Goal: Task Accomplishment & Management: Use online tool/utility

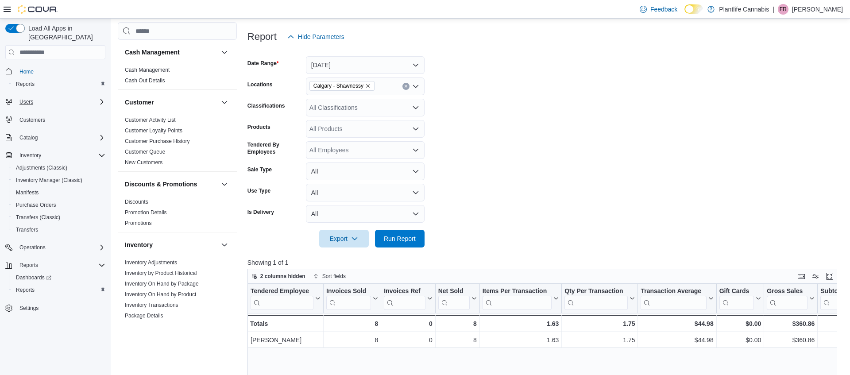
scroll to position [472, 0]
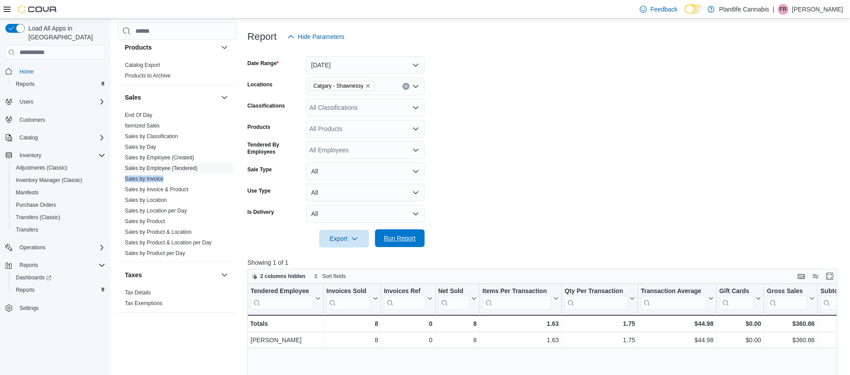
click at [412, 238] on span "Run Report" at bounding box center [400, 238] width 32 height 9
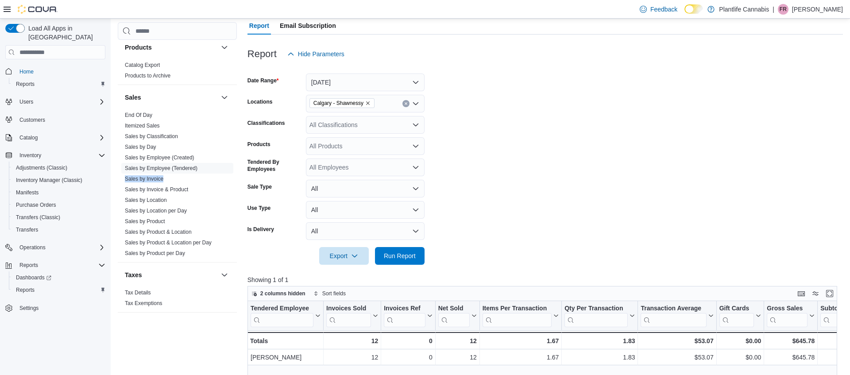
scroll to position [73, 0]
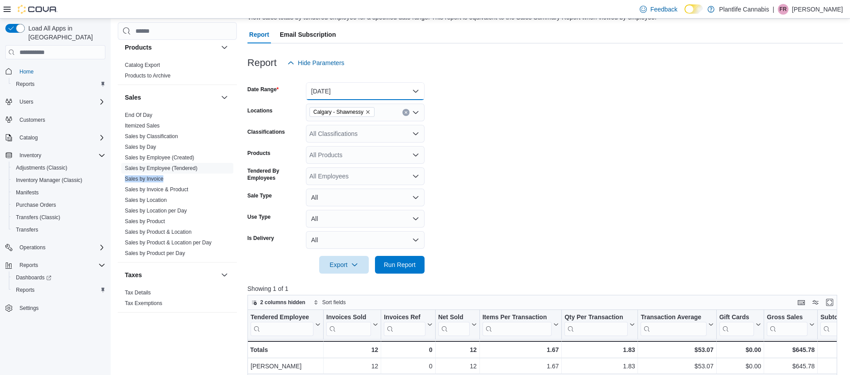
click at [349, 88] on button "[DATE]" at bounding box center [365, 91] width 119 height 18
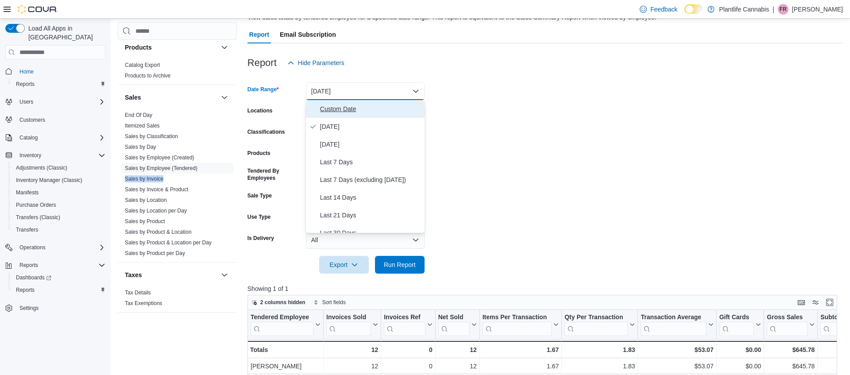
click at [346, 112] on span "Custom Date" at bounding box center [370, 109] width 101 height 11
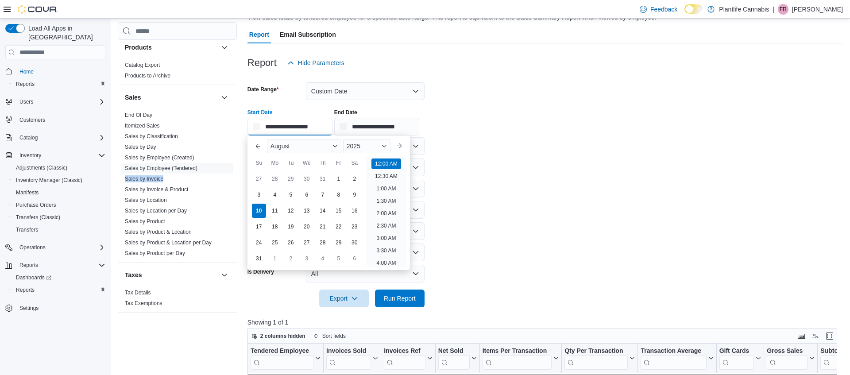
click at [332, 126] on input "**********" at bounding box center [289, 127] width 85 height 18
click at [389, 223] on li "10:00 AM" at bounding box center [386, 226] width 30 height 11
type input "**********"
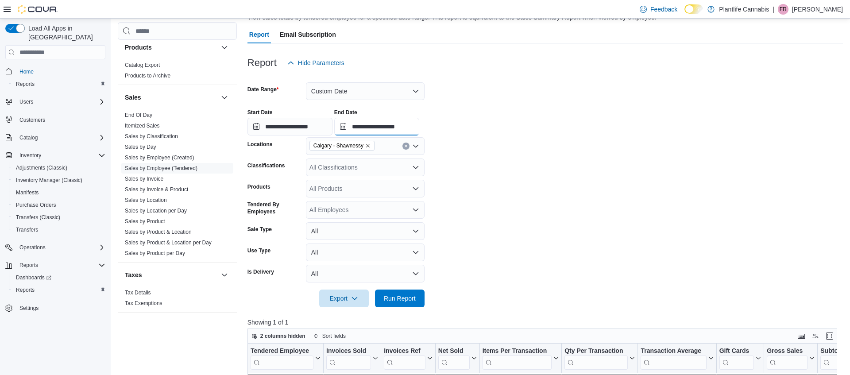
click at [405, 124] on input "**********" at bounding box center [376, 127] width 85 height 18
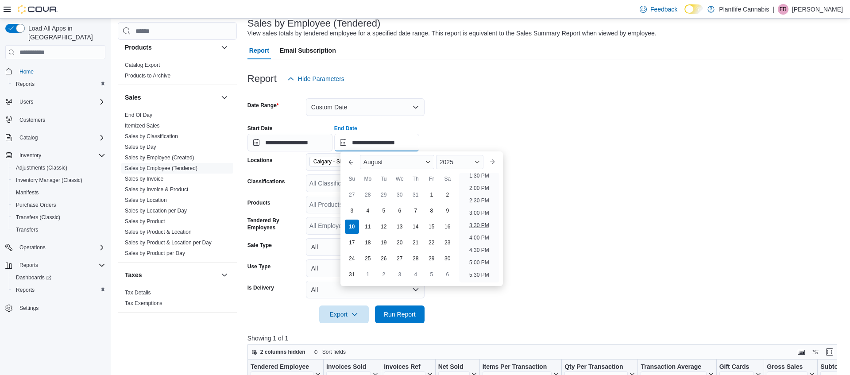
scroll to position [322, 0]
click at [475, 179] on li "1:00 PM" at bounding box center [479, 180] width 27 height 11
type input "**********"
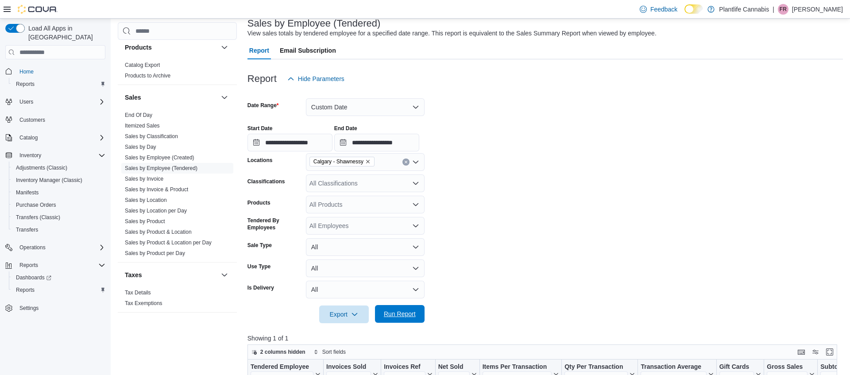
click at [408, 314] on span "Run Report" at bounding box center [400, 313] width 32 height 9
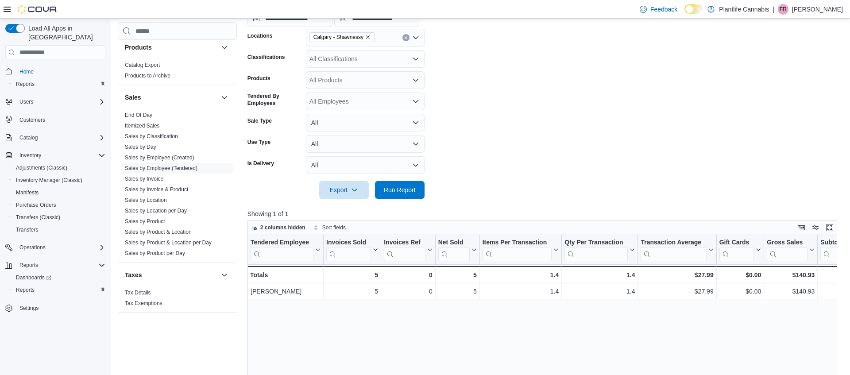
scroll to position [185, 0]
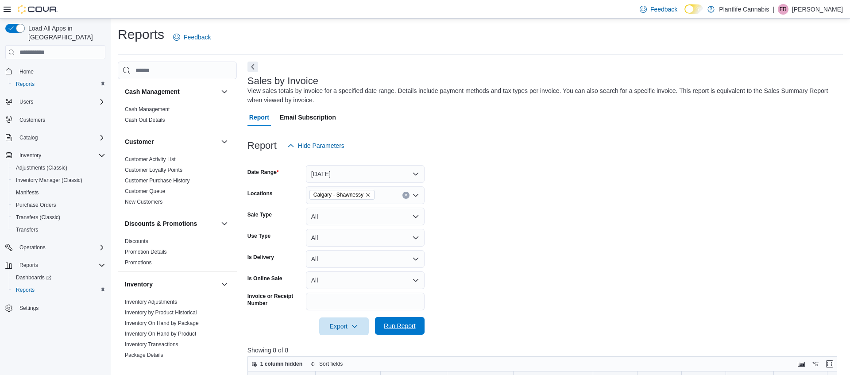
scroll to position [251, 0]
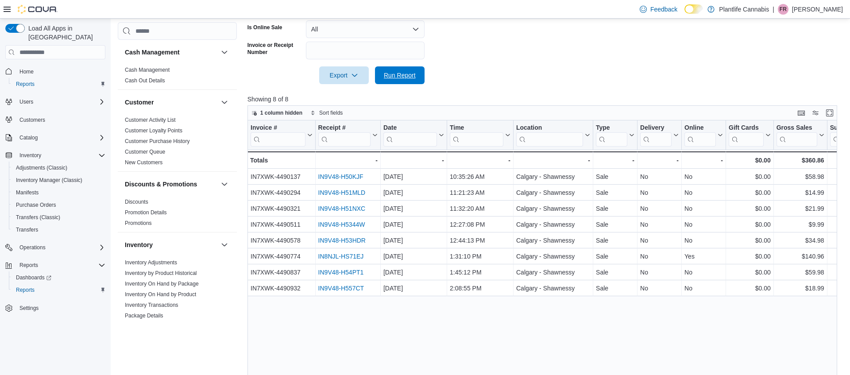
drag, startPoint x: 402, startPoint y: 80, endPoint x: 274, endPoint y: 1, distance: 150.6
click at [402, 80] on span "Run Report" at bounding box center [399, 75] width 39 height 18
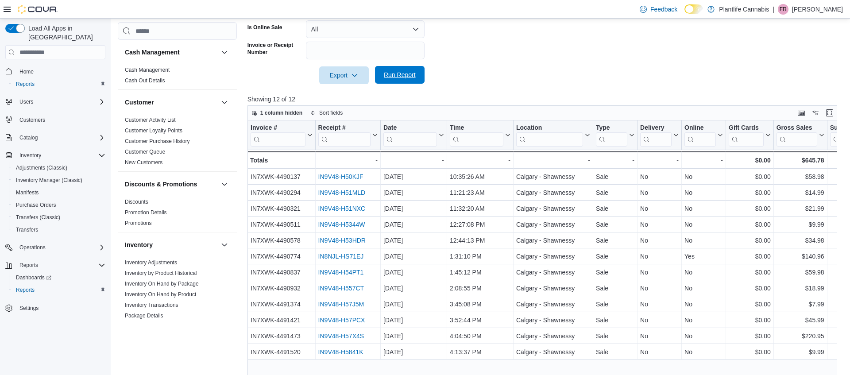
click at [396, 70] on span "Run Report" at bounding box center [399, 75] width 39 height 18
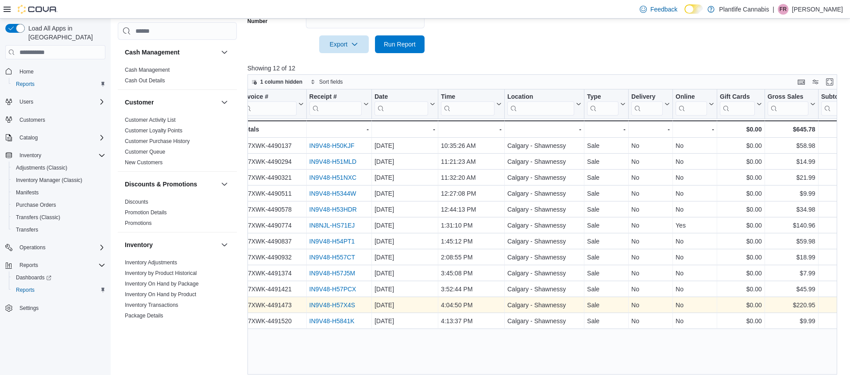
scroll to position [0, 10]
click at [319, 303] on link "IN9V48-H57X4S" at bounding box center [331, 305] width 46 height 7
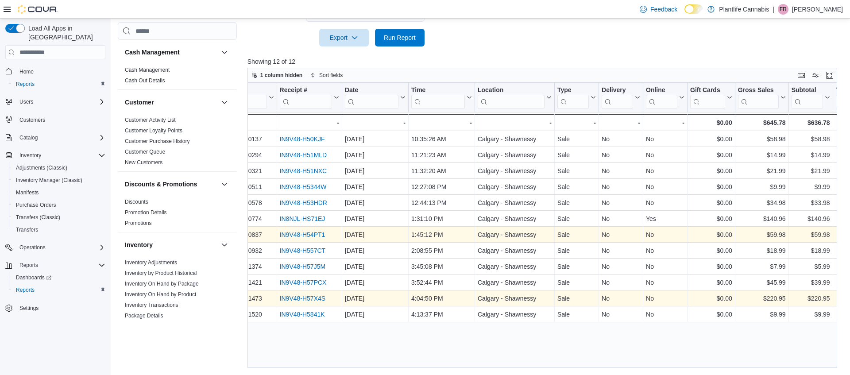
scroll to position [0, 0]
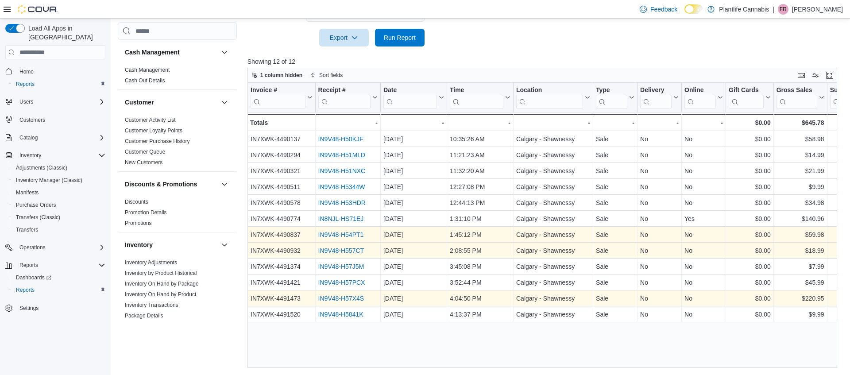
click at [351, 251] on link "IN9V48-H557CT" at bounding box center [341, 250] width 46 height 7
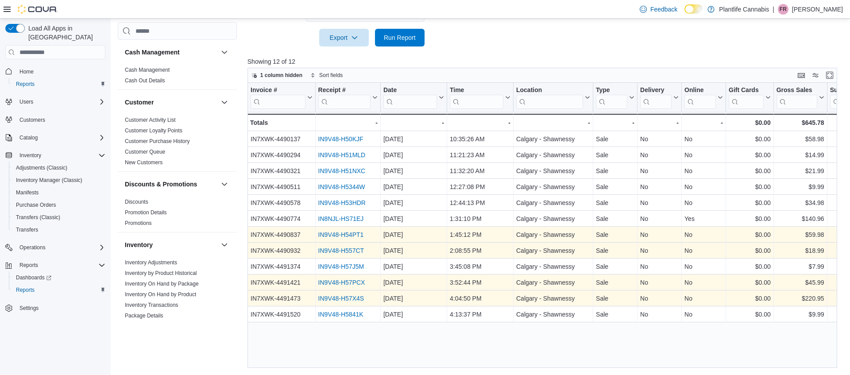
click at [343, 282] on link "IN9V48-H57PCX" at bounding box center [341, 282] width 47 height 7
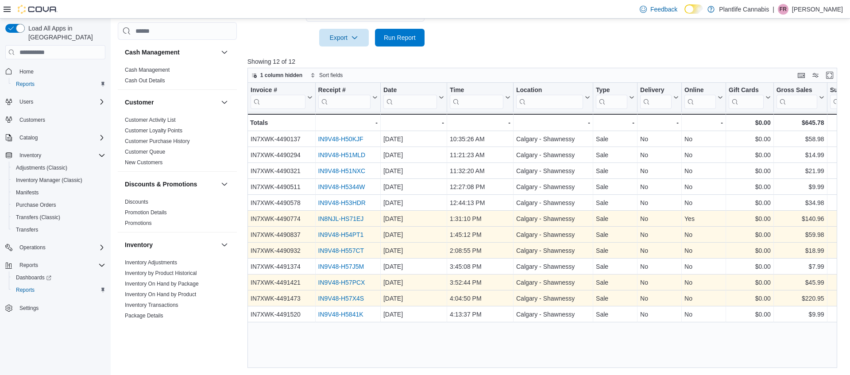
click at [353, 216] on link "IN8NJL-HS71EJ" at bounding box center [341, 219] width 46 height 7
click at [336, 231] on div "IN9V48-H54PT1" at bounding box center [347, 235] width 59 height 11
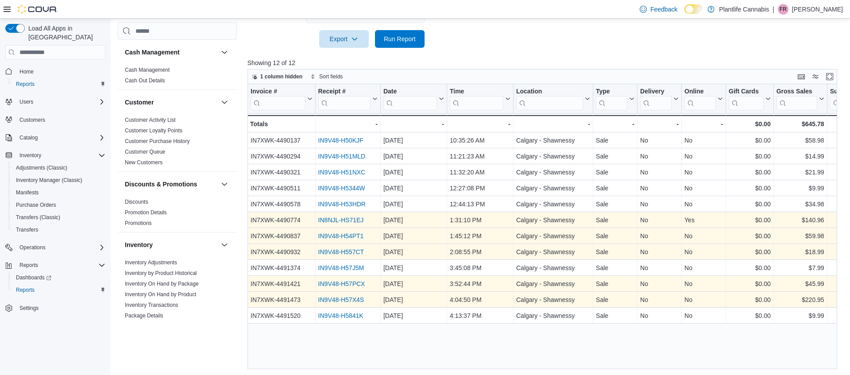
click at [343, 233] on link "IN9V48-H54PT1" at bounding box center [341, 236] width 46 height 7
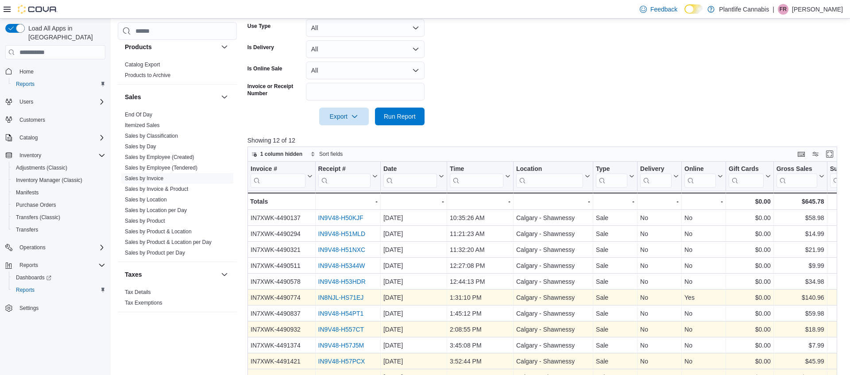
scroll to position [289, 0]
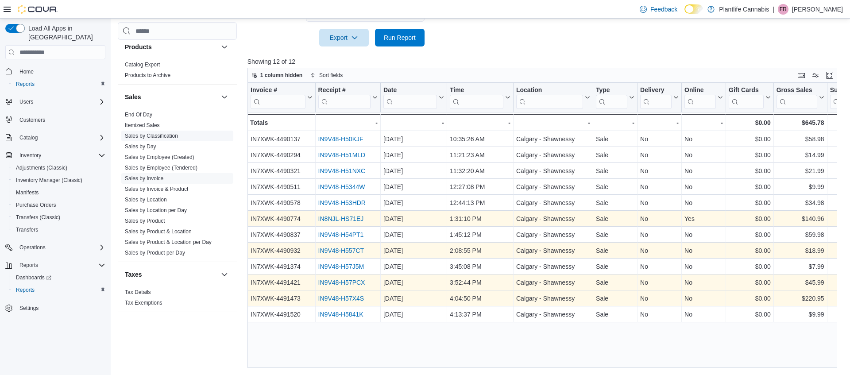
click at [166, 135] on link "Sales by Classification" at bounding box center [151, 136] width 53 height 6
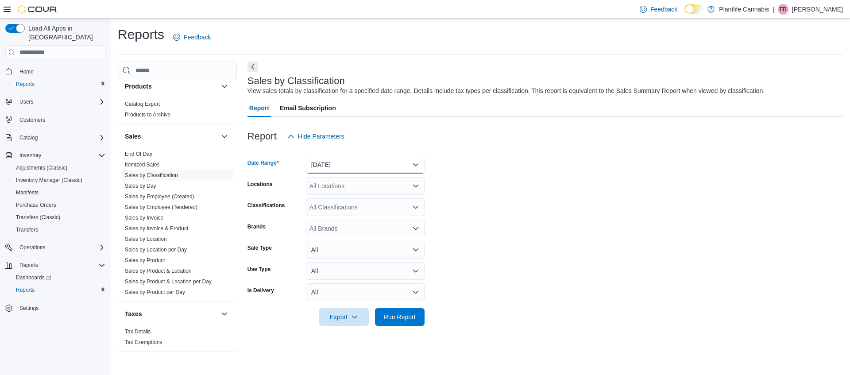
drag, startPoint x: 360, startPoint y: 163, endPoint x: 366, endPoint y: 172, distance: 10.9
click at [360, 162] on button "[DATE]" at bounding box center [365, 165] width 119 height 18
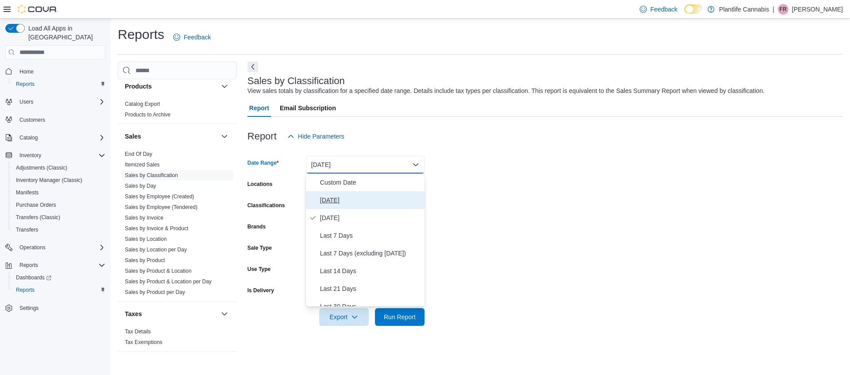
click at [353, 195] on span "[DATE]" at bounding box center [370, 200] width 101 height 11
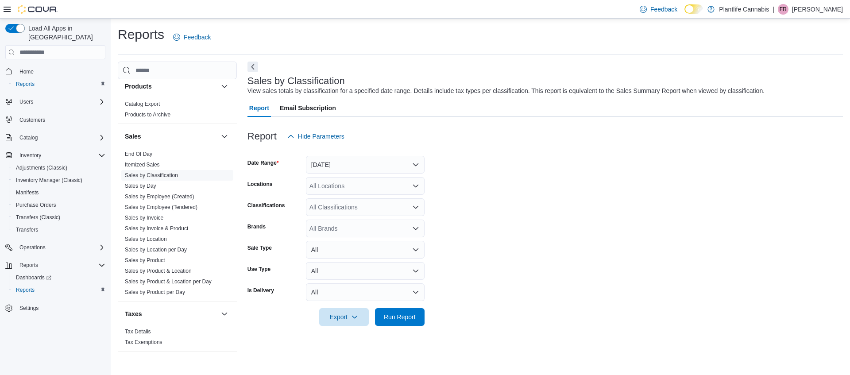
click at [347, 180] on div "All Locations" at bounding box center [365, 186] width 119 height 18
type input "****"
drag, startPoint x: 387, startPoint y: 199, endPoint x: 397, endPoint y: 341, distance: 142.4
click at [387, 199] on span "Calgary - Shawnessy" at bounding box center [358, 201] width 58 height 9
click at [402, 323] on span "Run Report" at bounding box center [399, 317] width 39 height 18
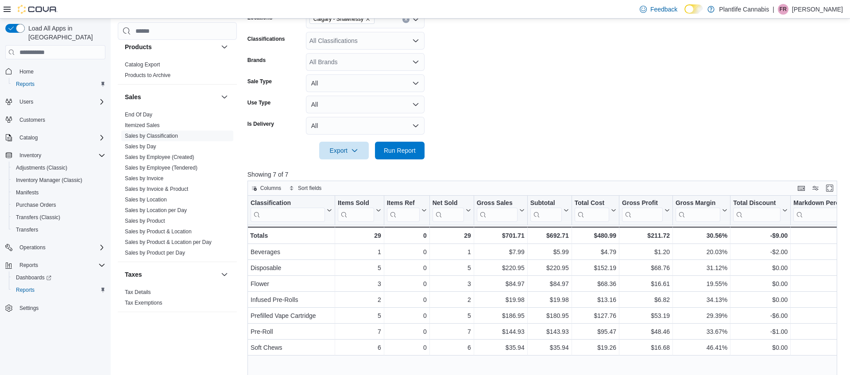
scroll to position [185, 0]
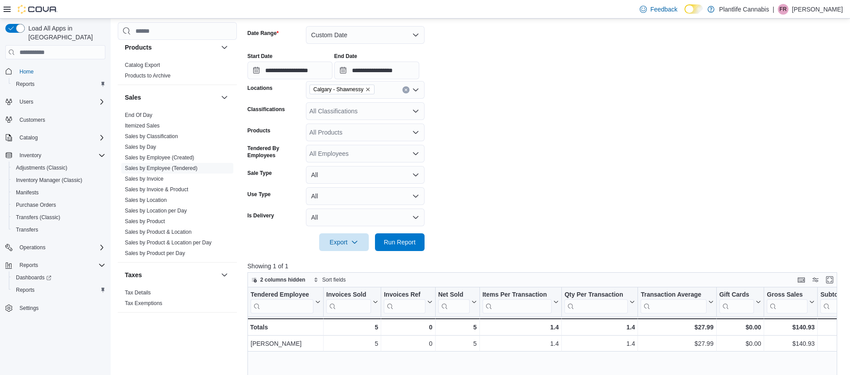
scroll to position [121, 0]
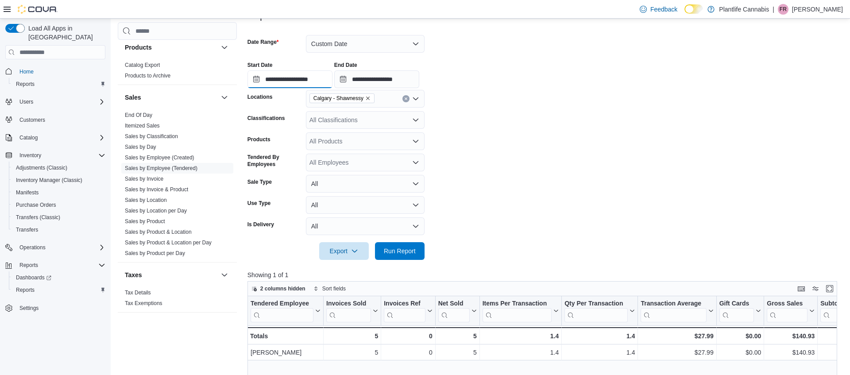
click at [317, 76] on input "**********" at bounding box center [289, 79] width 85 height 18
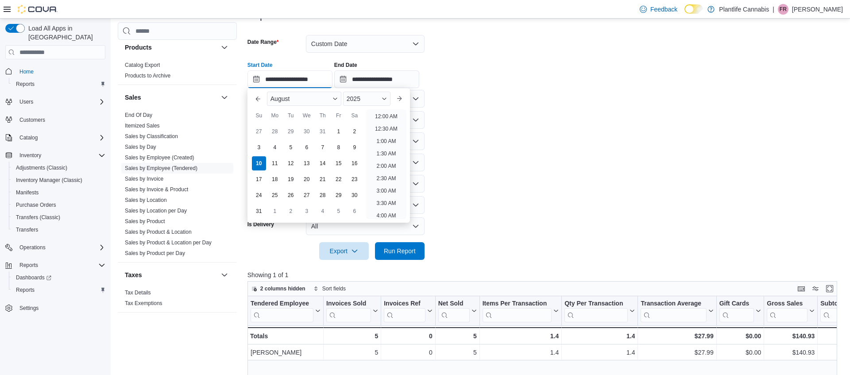
scroll to position [275, 0]
click at [386, 161] on li "1:00 PM" at bounding box center [386, 163] width 27 height 11
type input "**********"
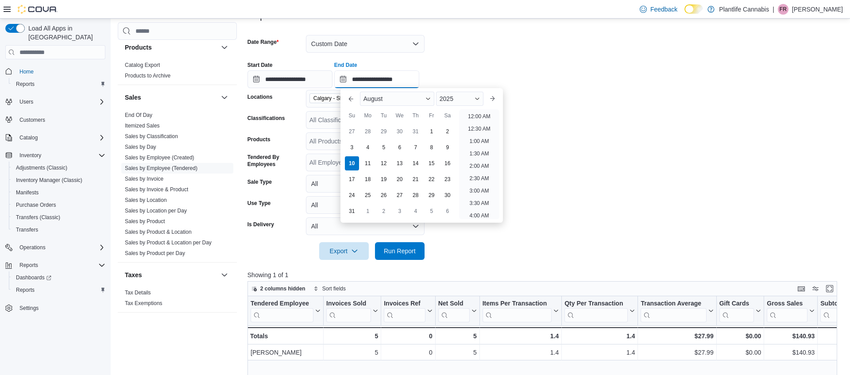
drag, startPoint x: 414, startPoint y: 76, endPoint x: 421, endPoint y: 81, distance: 7.9
click at [416, 77] on input "**********" at bounding box center [376, 79] width 85 height 18
click at [487, 192] on li "5:00 PM" at bounding box center [479, 196] width 27 height 11
type input "**********"
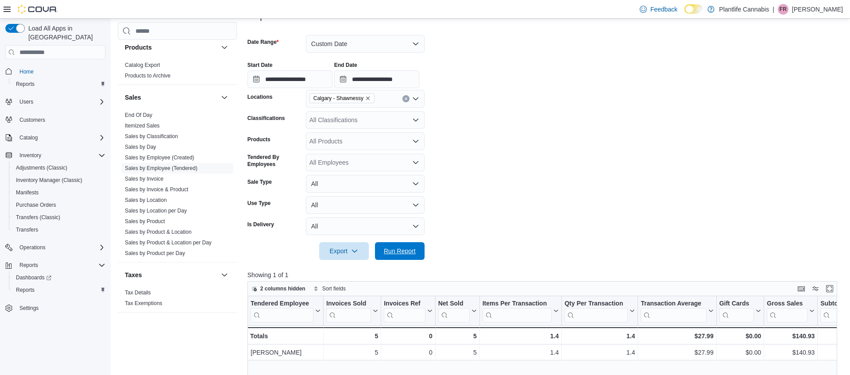
click at [396, 251] on span "Run Report" at bounding box center [400, 251] width 32 height 9
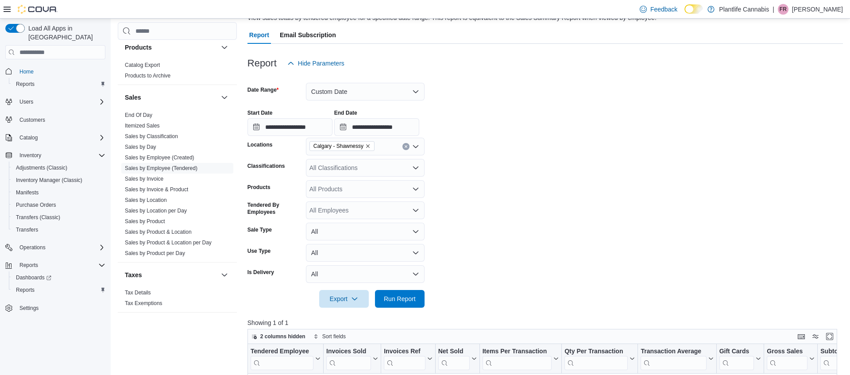
scroll to position [49, 0]
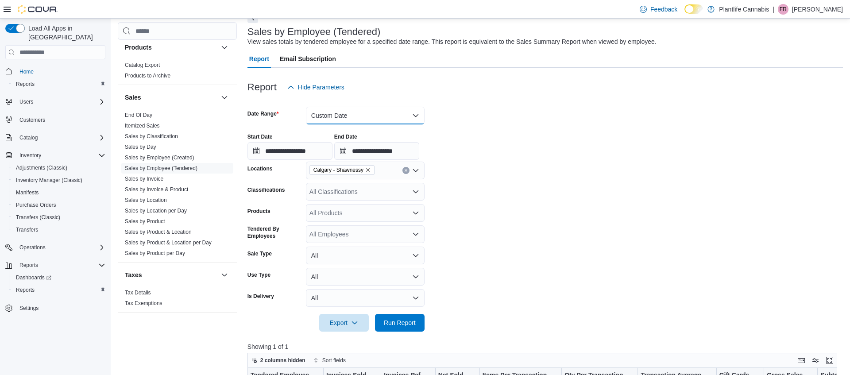
drag, startPoint x: 352, startPoint y: 109, endPoint x: 377, endPoint y: 129, distance: 31.5
click at [352, 109] on button "Custom Date" at bounding box center [365, 116] width 119 height 18
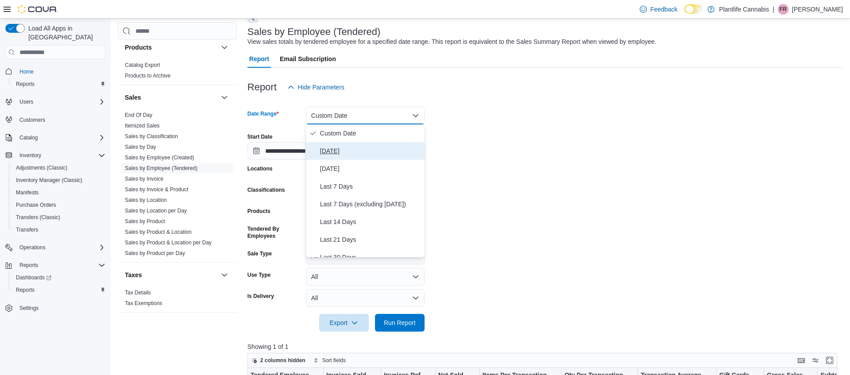
click at [332, 152] on span "[DATE]" at bounding box center [370, 151] width 101 height 11
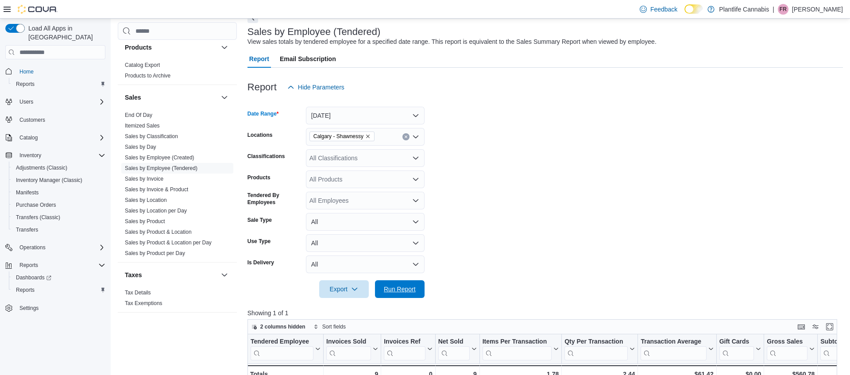
drag, startPoint x: 397, startPoint y: 286, endPoint x: 541, endPoint y: 296, distance: 144.2
click at [397, 286] on span "Run Report" at bounding box center [400, 289] width 32 height 9
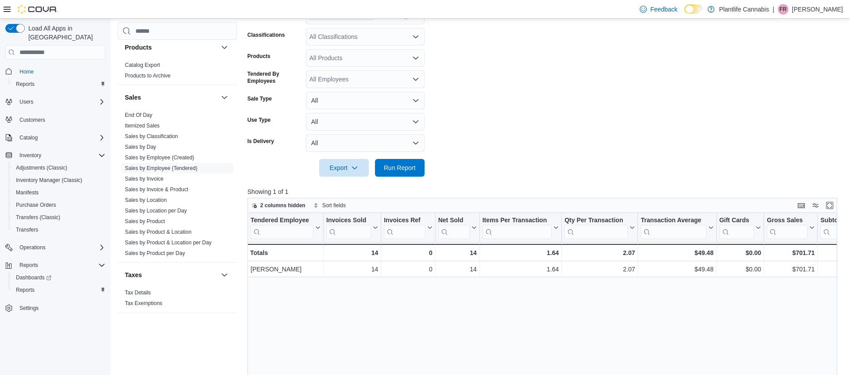
scroll to position [0, 13]
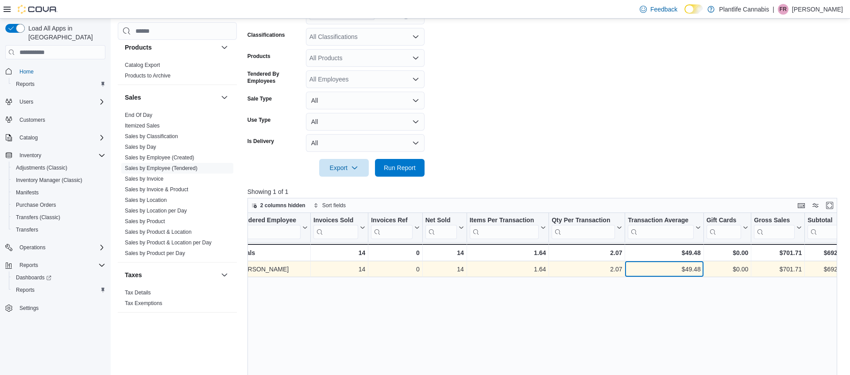
click at [696, 270] on div "$49.48" at bounding box center [664, 269] width 73 height 11
copy div "49.48"
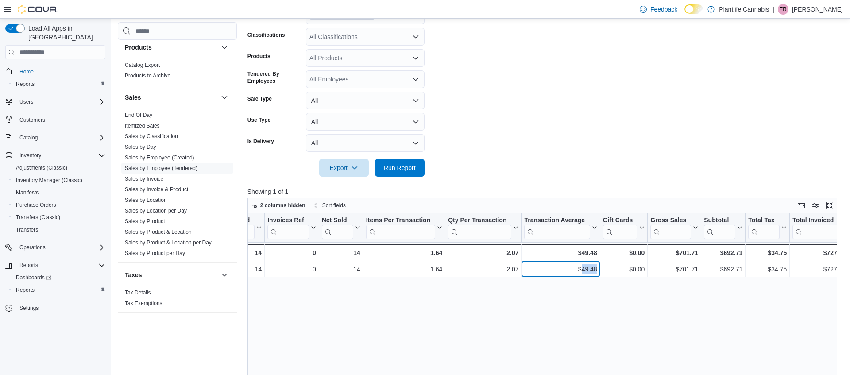
scroll to position [0, 118]
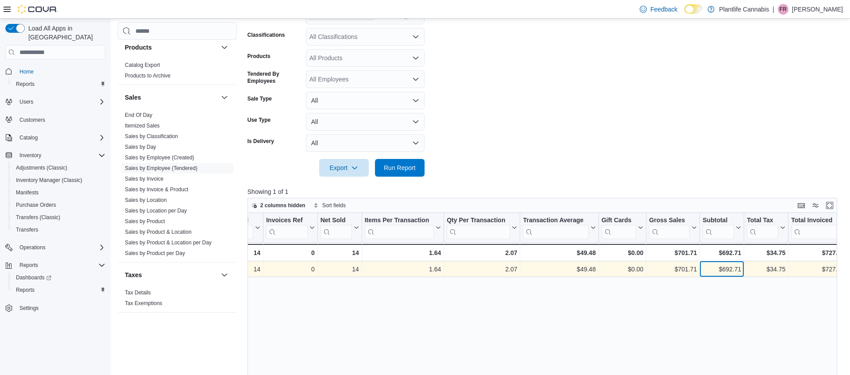
click at [727, 269] on div "$692.71" at bounding box center [721, 269] width 39 height 11
copy div "692.71"
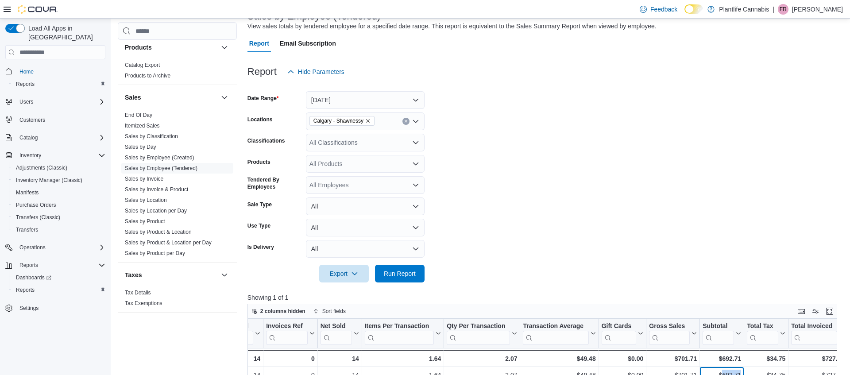
scroll to position [57, 0]
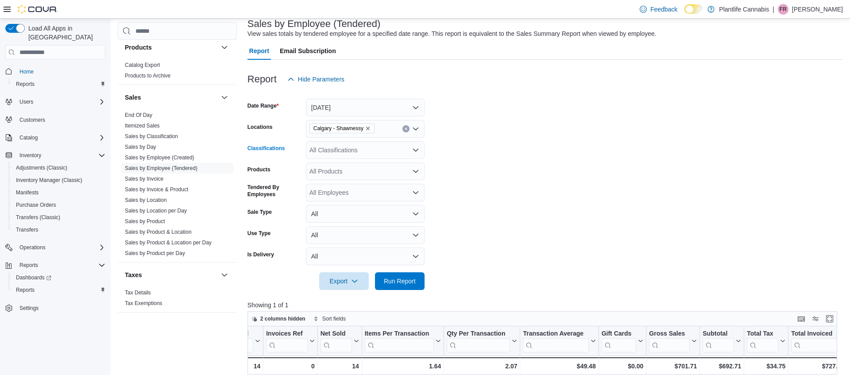
click at [359, 145] on div "All Classifications" at bounding box center [365, 150] width 119 height 18
type input "***"
click at [352, 163] on span "Accessory Group" at bounding box center [348, 165] width 47 height 9
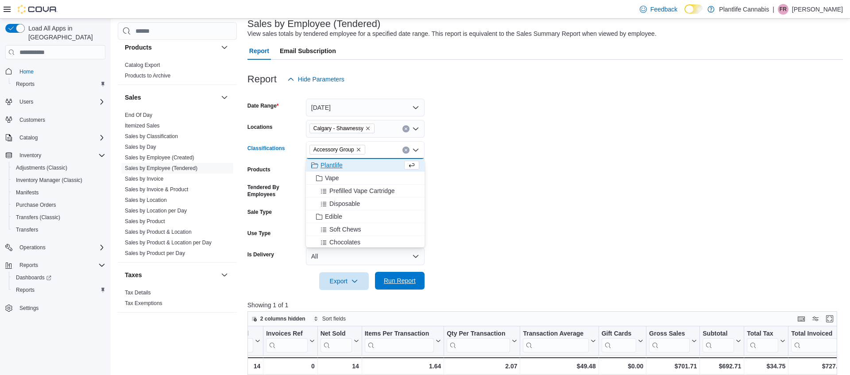
click at [414, 276] on span "Run Report" at bounding box center [399, 281] width 39 height 18
